Goal: Transaction & Acquisition: Purchase product/service

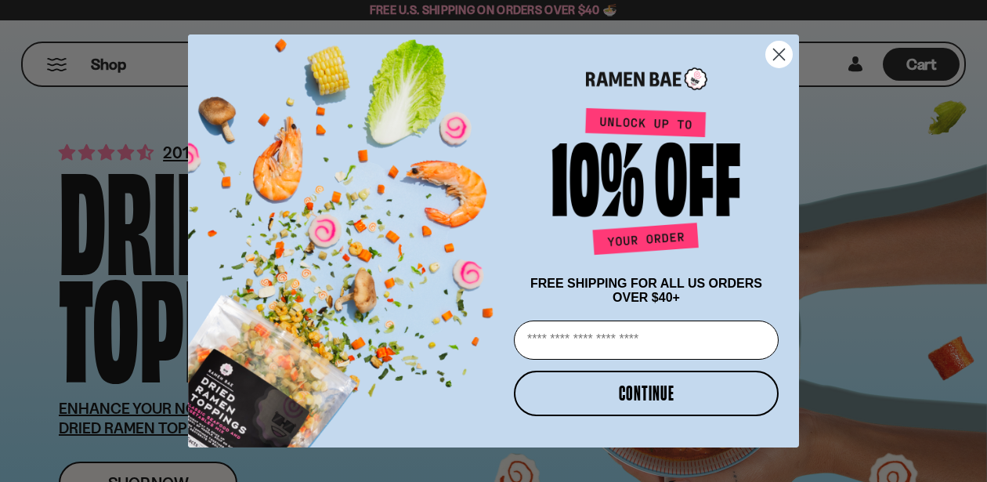
click at [776, 53] on circle "Close dialog" at bounding box center [779, 55] width 26 height 26
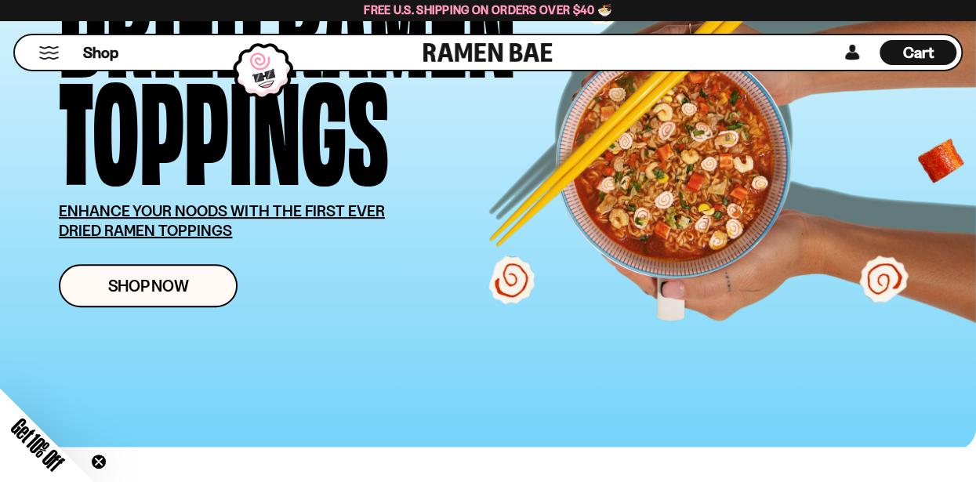
scroll to position [229, 0]
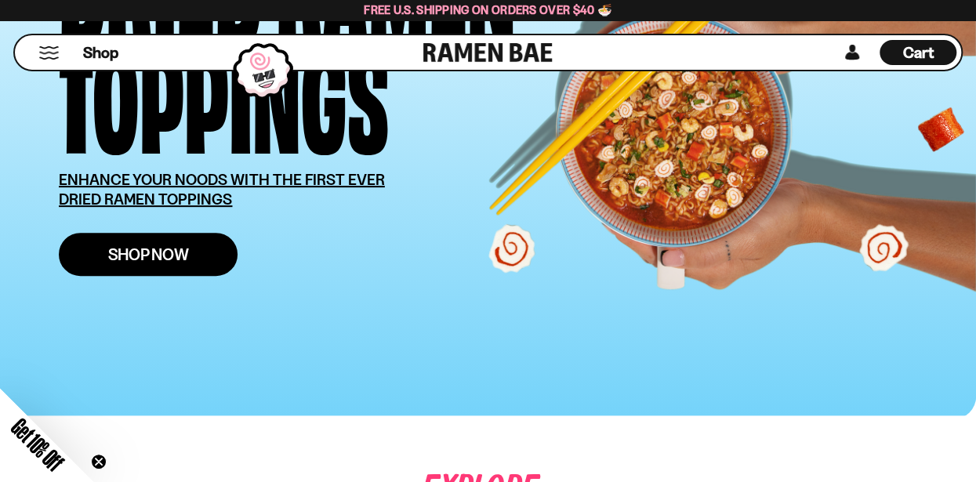
click at [166, 255] on span "Shop Now" at bounding box center [148, 254] width 81 height 16
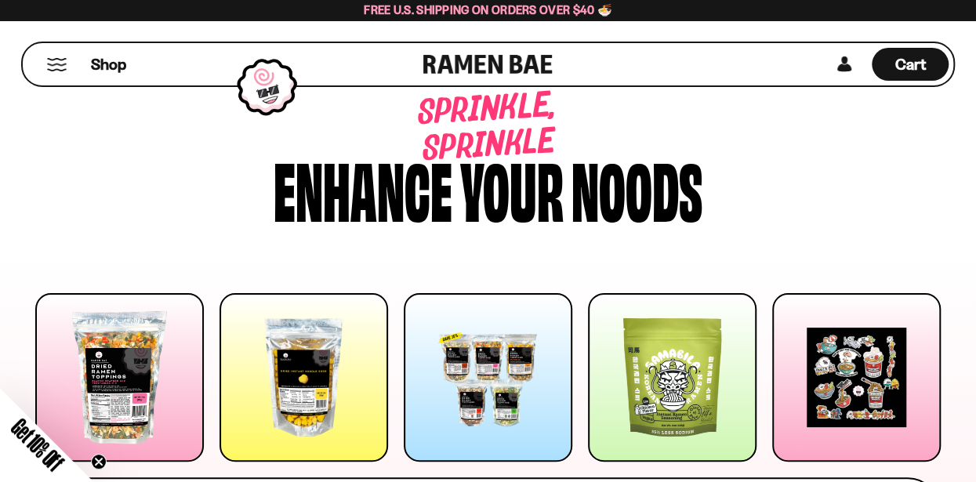
click at [954, 413] on div at bounding box center [488, 385] width 944 height 184
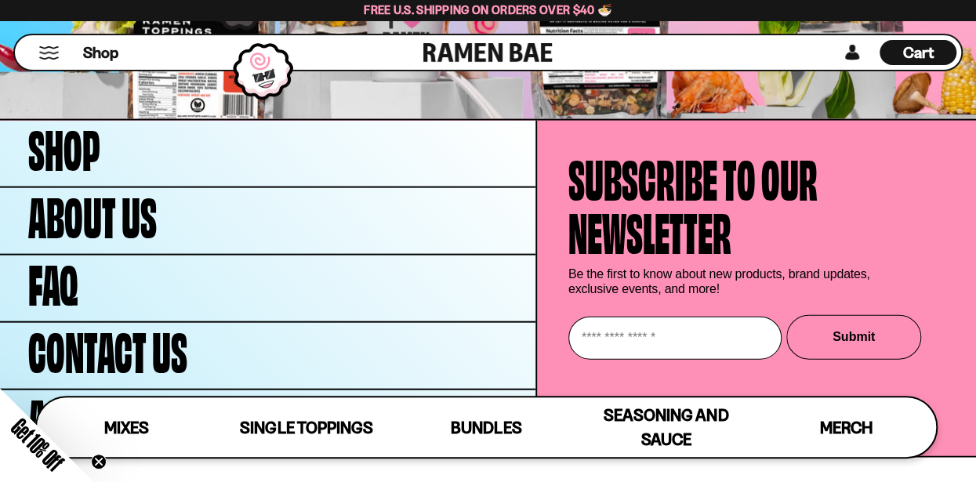
scroll to position [4544, 0]
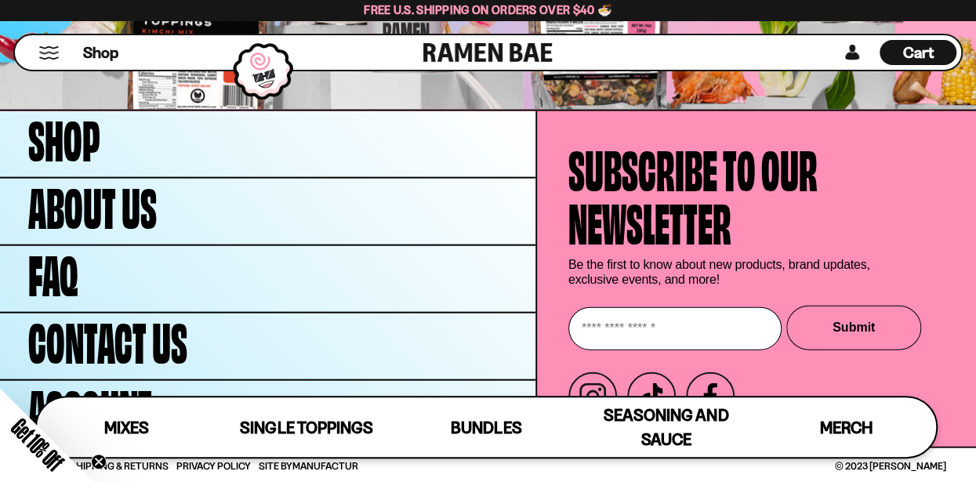
click at [954, 413] on div "Subscribe to our newsletter Be the first to know about new products, brand upda…" at bounding box center [756, 278] width 439 height 335
